Goal: Task Accomplishment & Management: Manage account settings

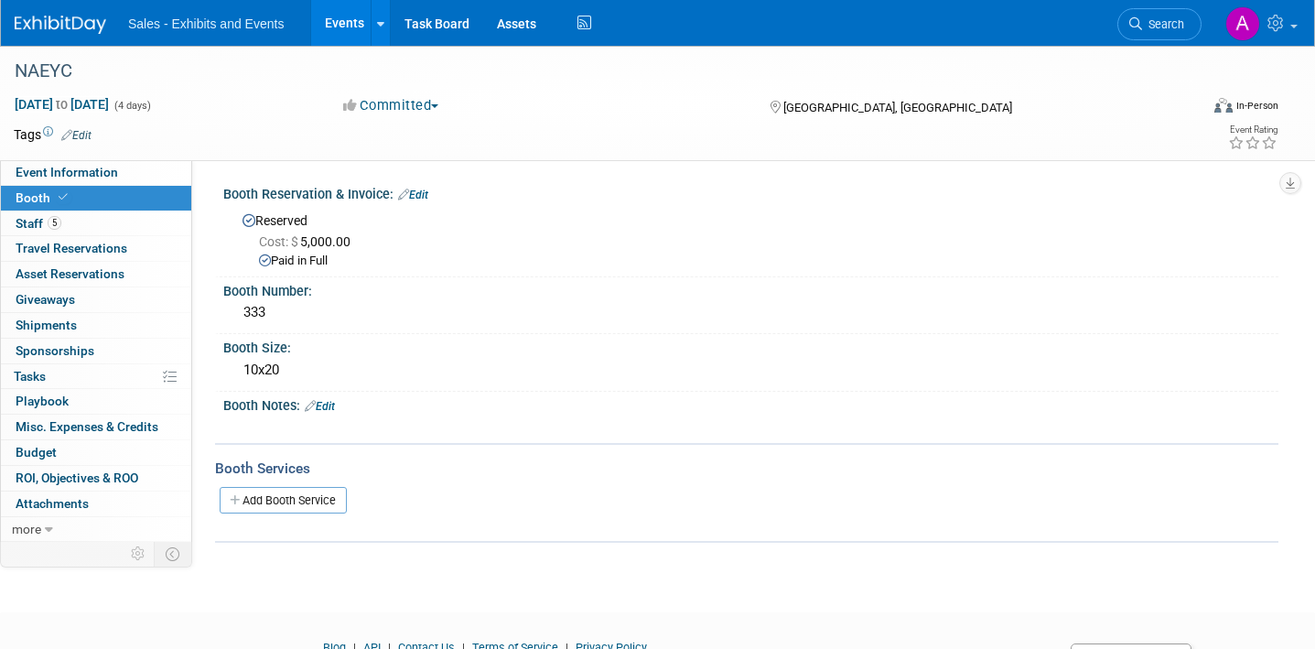
click at [1146, 27] on span "Search" at bounding box center [1163, 24] width 42 height 14
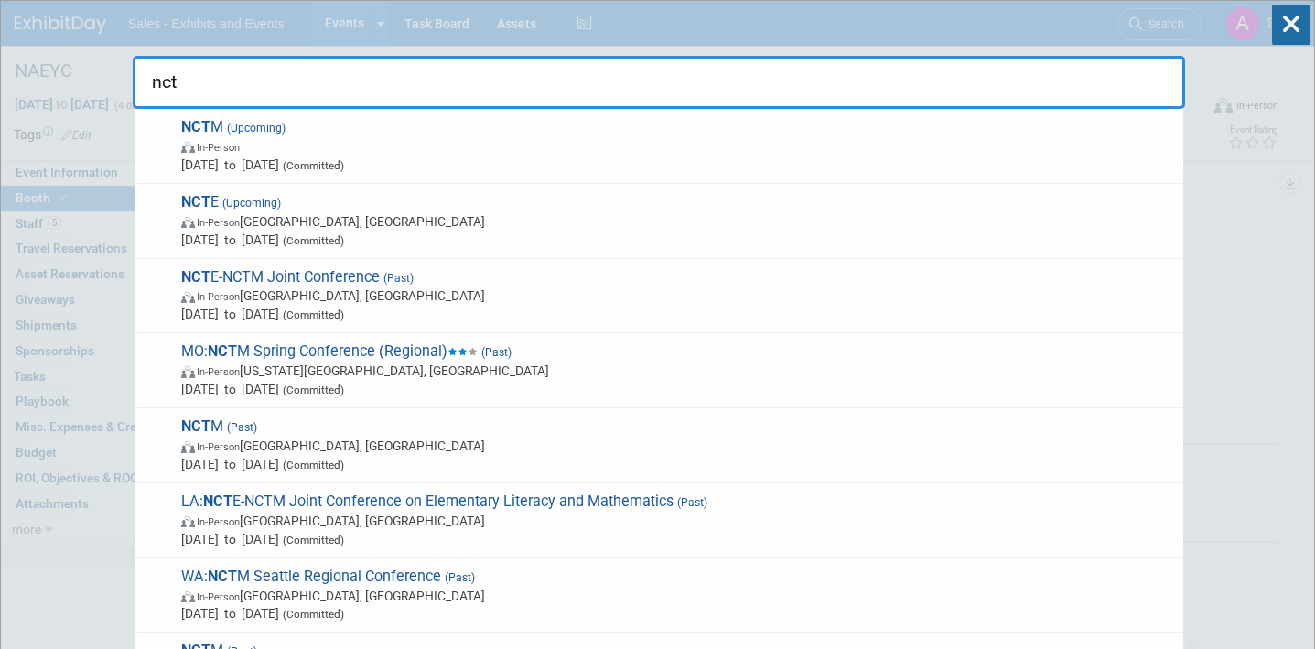
type input "nctm"
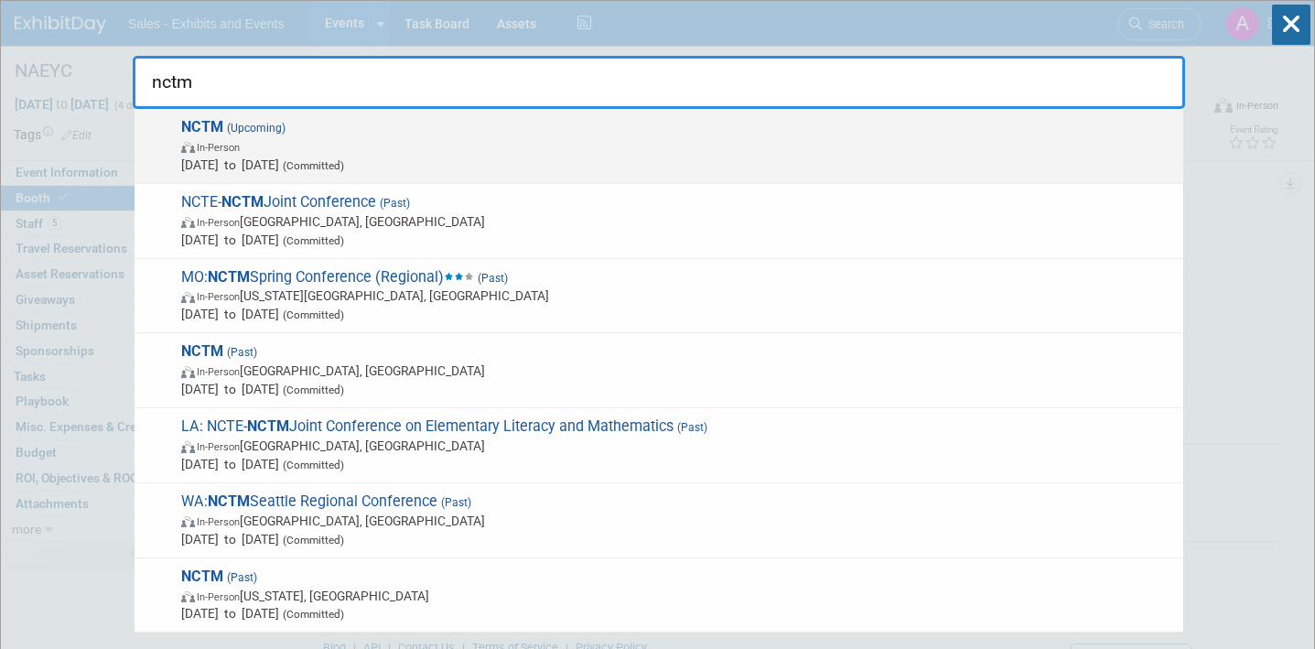
click at [520, 136] on span "NCTM (Upcoming) In-Person [DATE] to [DATE] (Committed)" at bounding box center [675, 146] width 999 height 56
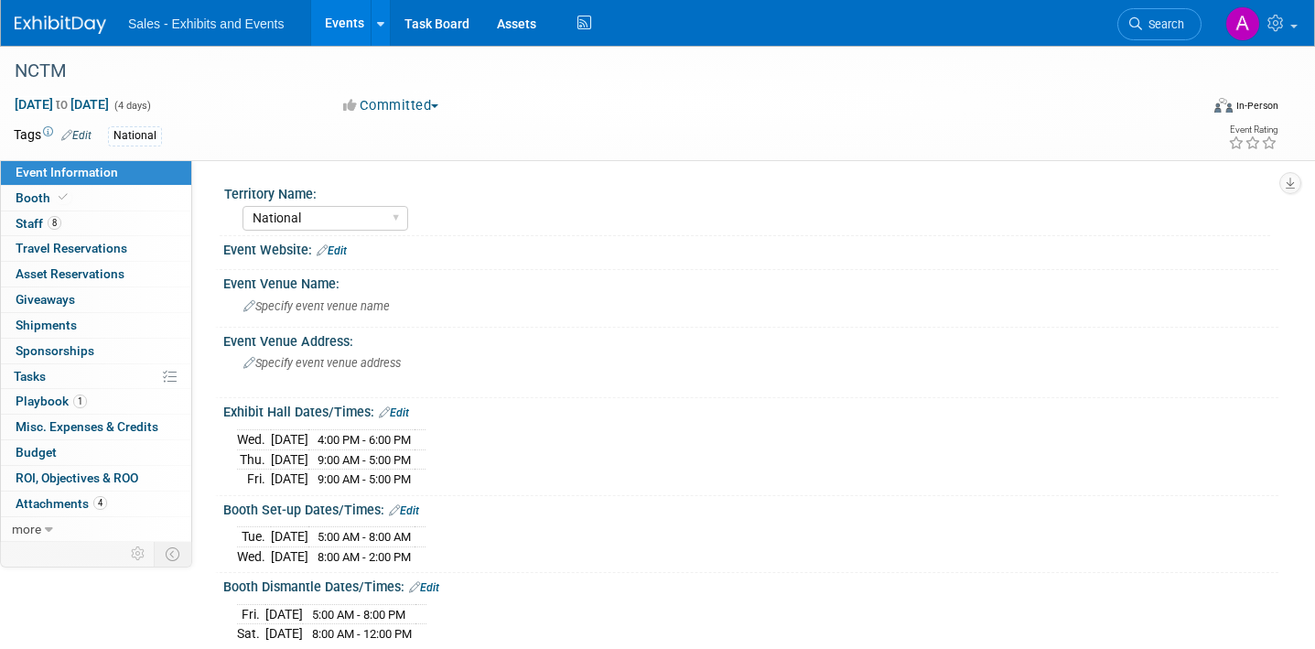
select select "National"
click at [87, 232] on link "8 Staff 8" at bounding box center [96, 223] width 190 height 25
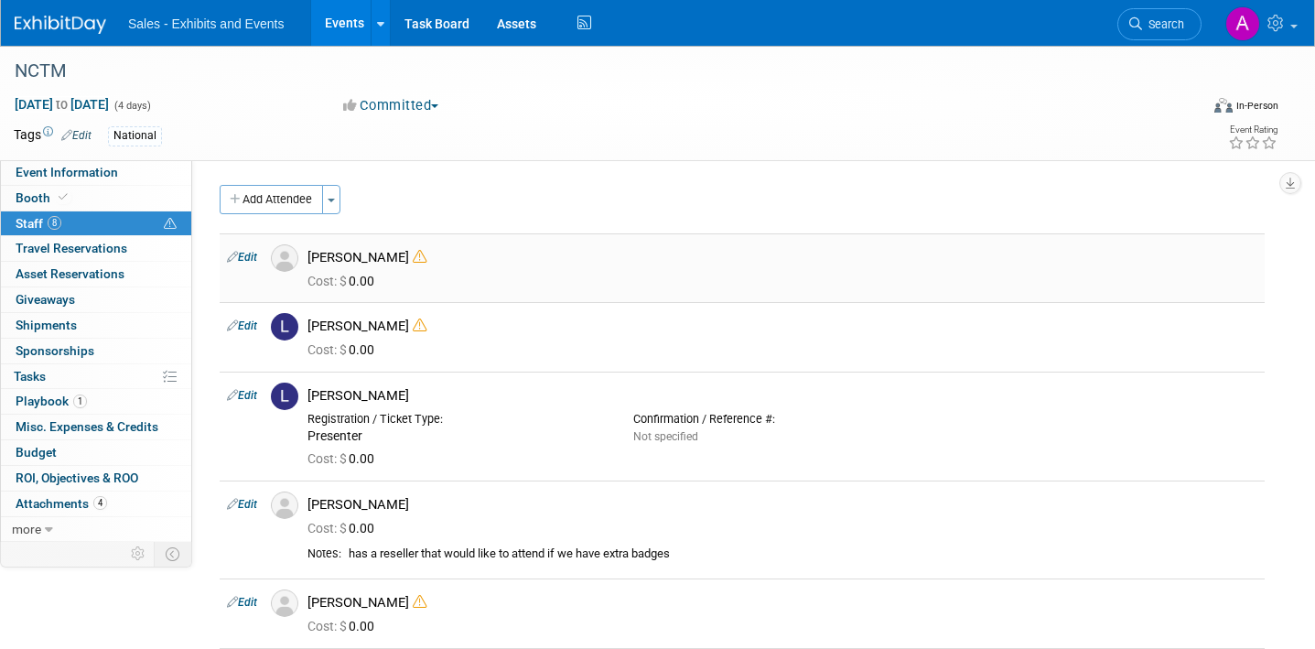
scroll to position [1, 0]
click at [283, 197] on button "Add Attendee" at bounding box center [271, 198] width 103 height 29
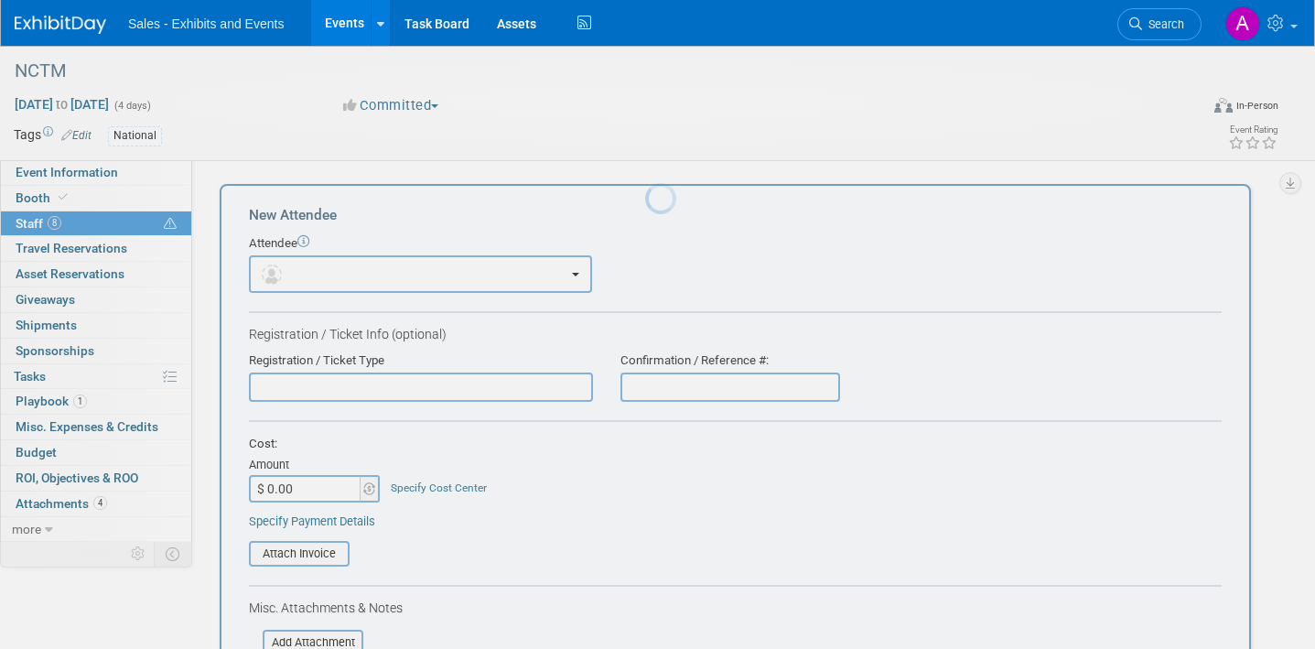
scroll to position [0, 0]
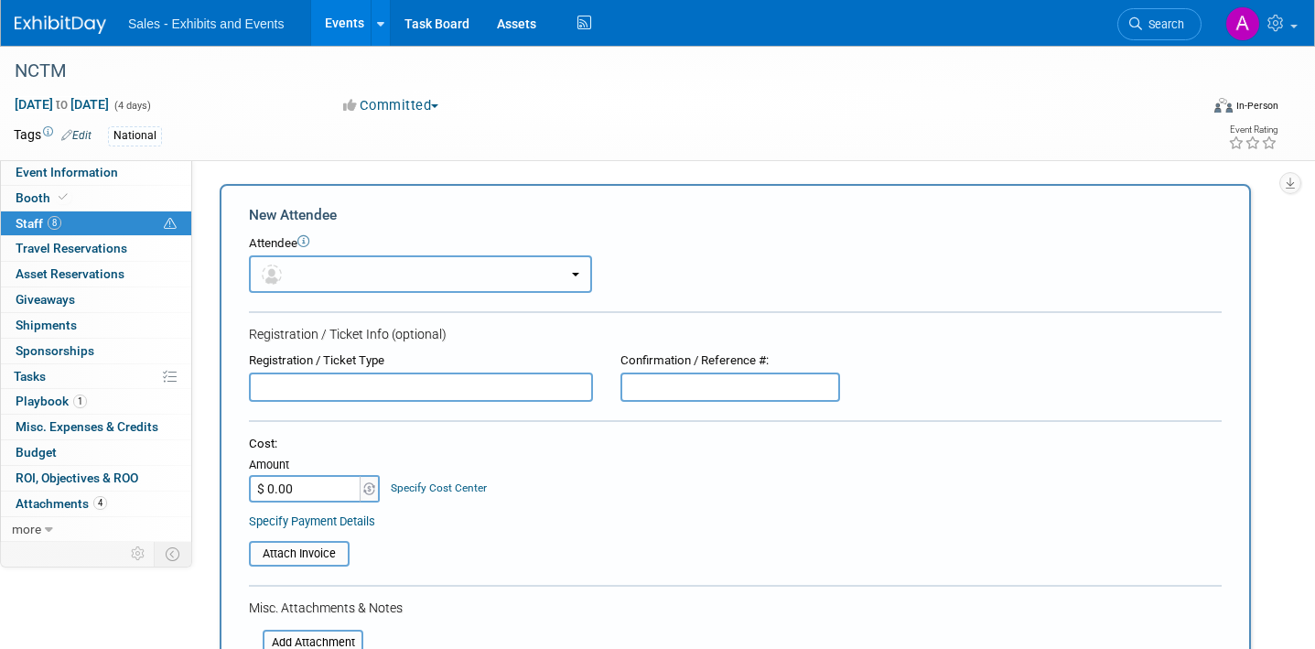
click at [425, 275] on button "button" at bounding box center [420, 274] width 343 height 38
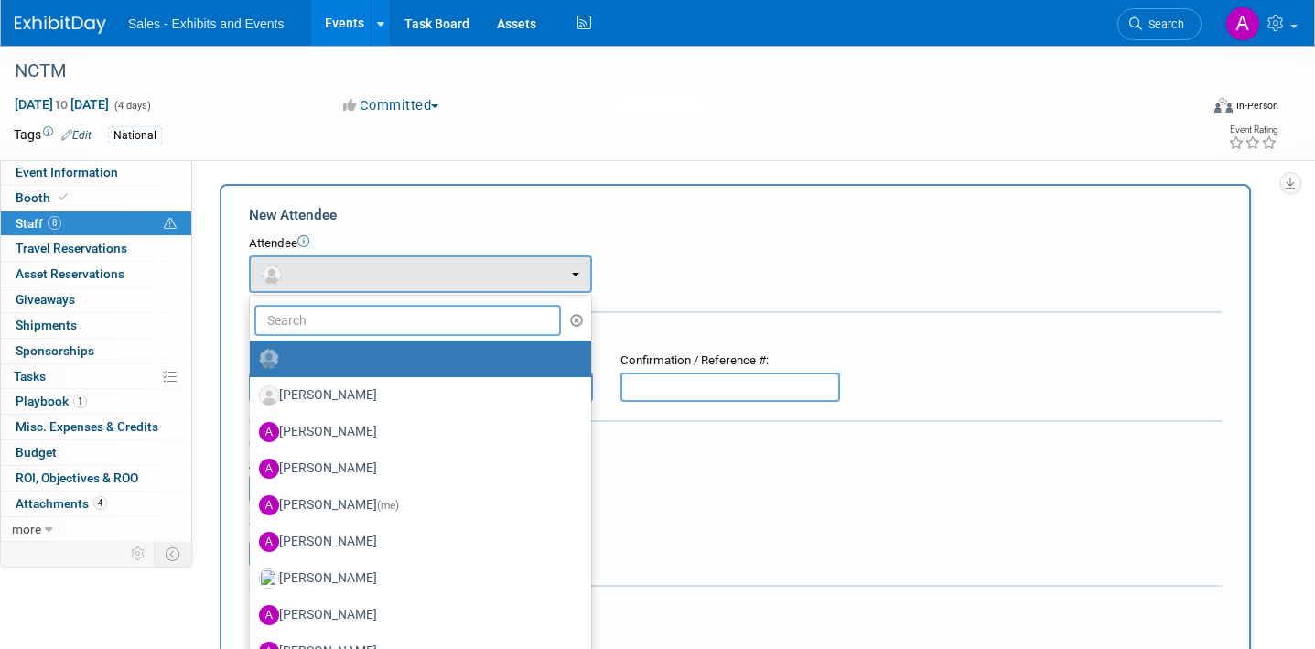
click at [384, 308] on input "text" at bounding box center [407, 320] width 307 height 31
type input "danielle"
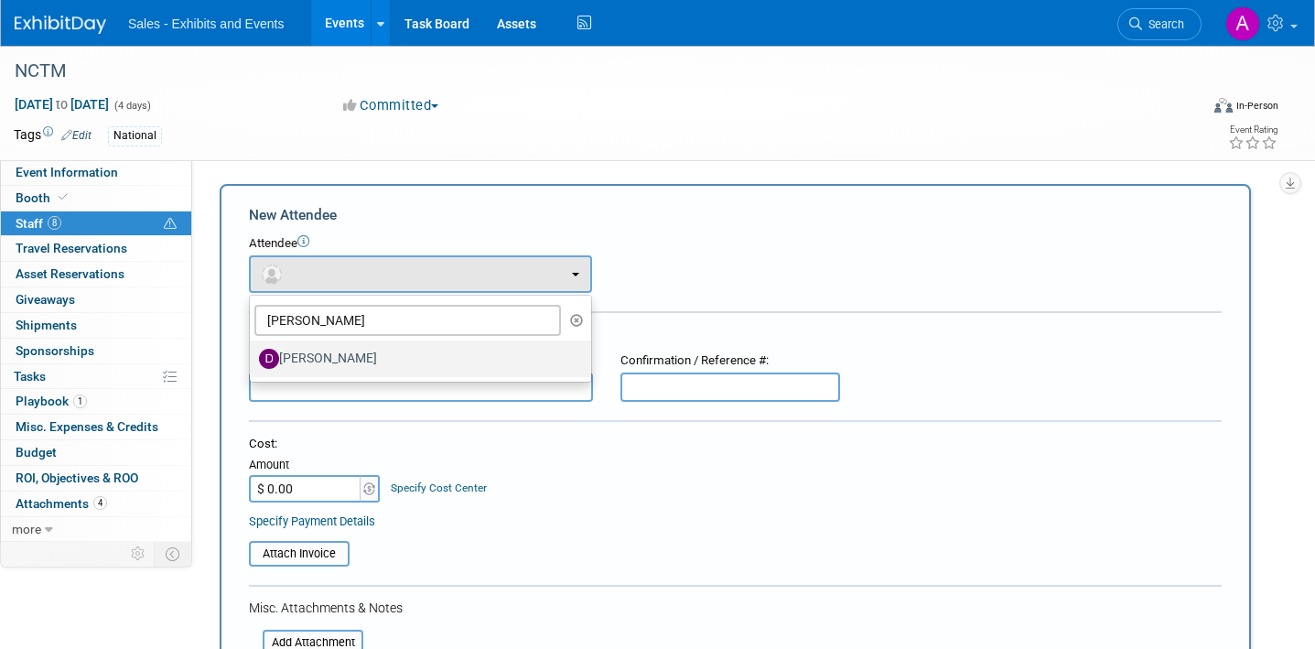
click at [384, 359] on label "[PERSON_NAME]" at bounding box center [416, 358] width 314 height 29
click at [253, 359] on input "[PERSON_NAME]" at bounding box center [247, 357] width 12 height 12
select select "a98312d9-e775-4138-89f3-a914a1d141c9"
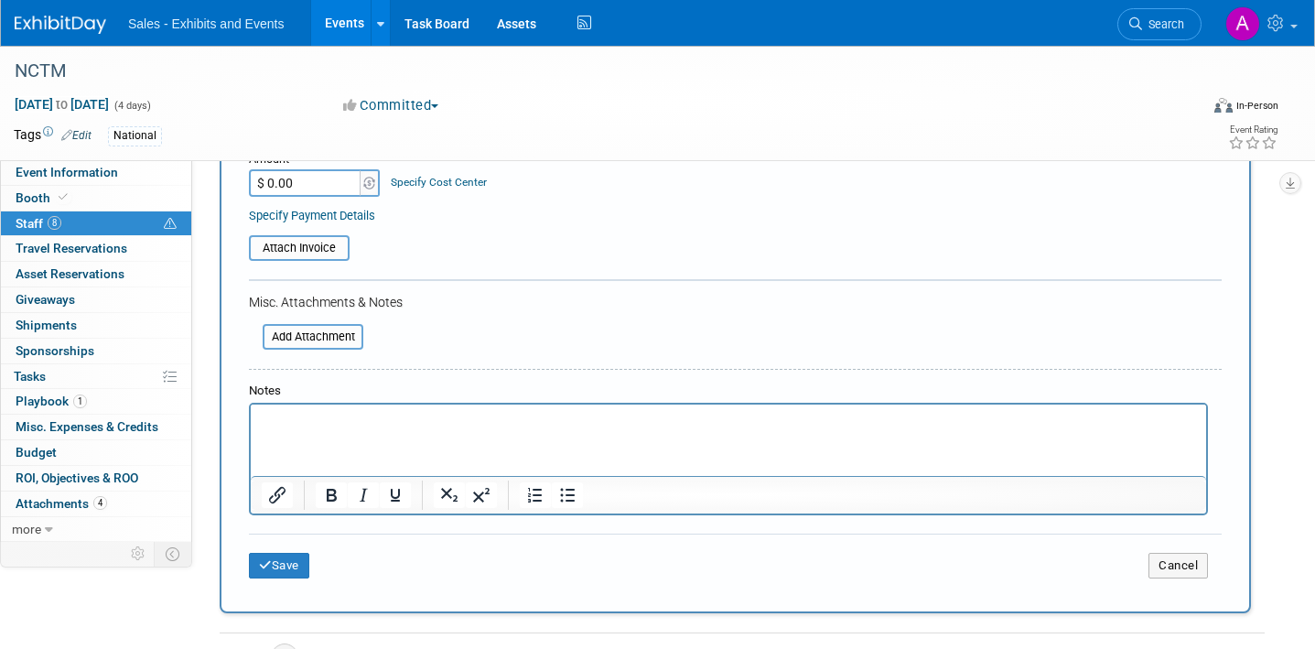
scroll to position [371, 0]
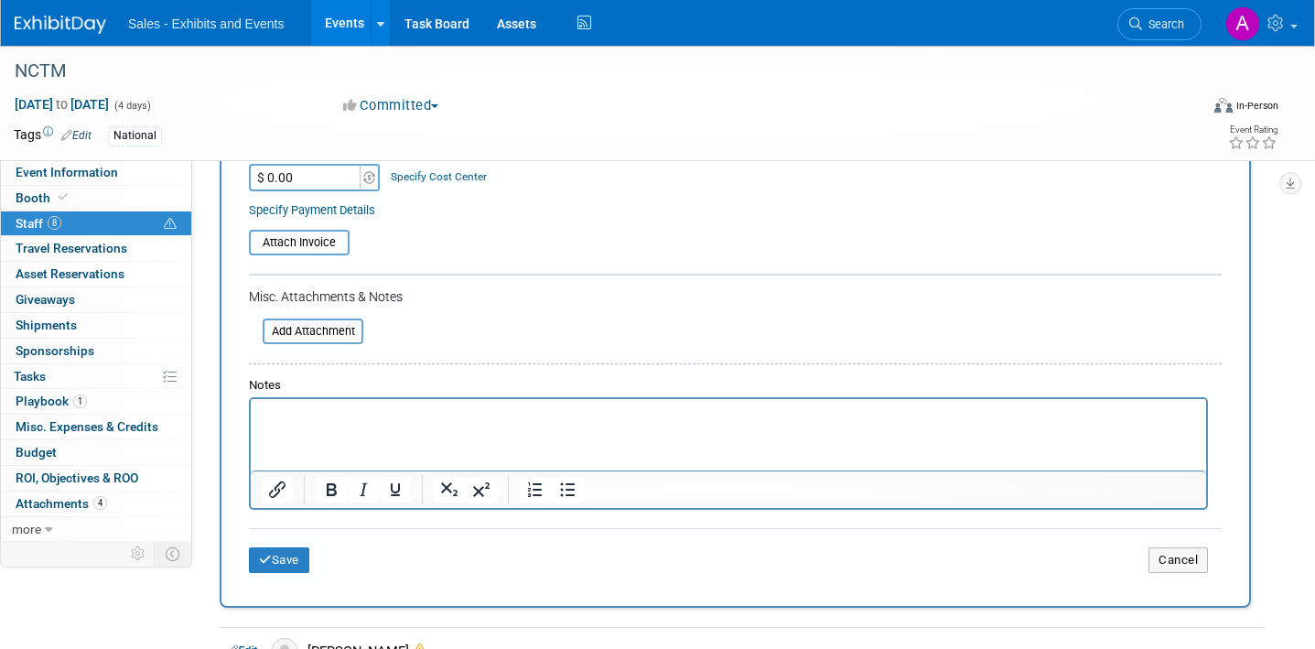
click at [448, 425] on html at bounding box center [729, 412] width 956 height 26
click at [309, 559] on button "Save" at bounding box center [279, 560] width 60 height 26
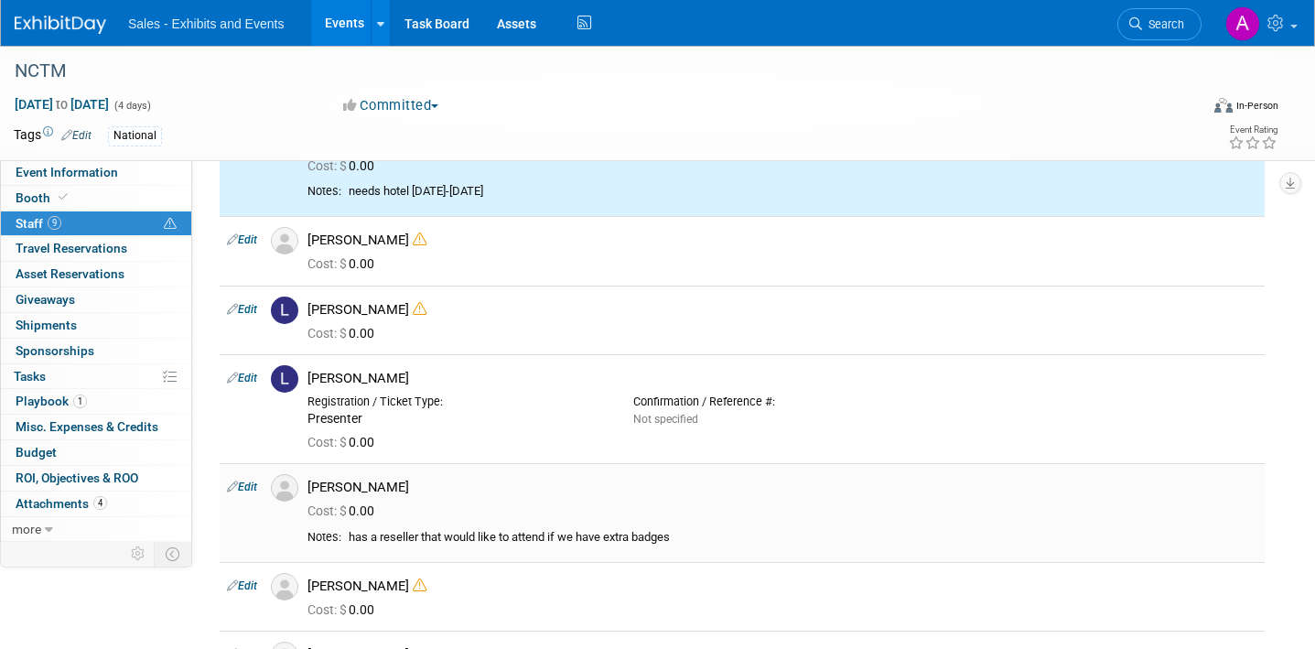
scroll to position [0, 0]
